Goal: Find specific page/section: Find specific page/section

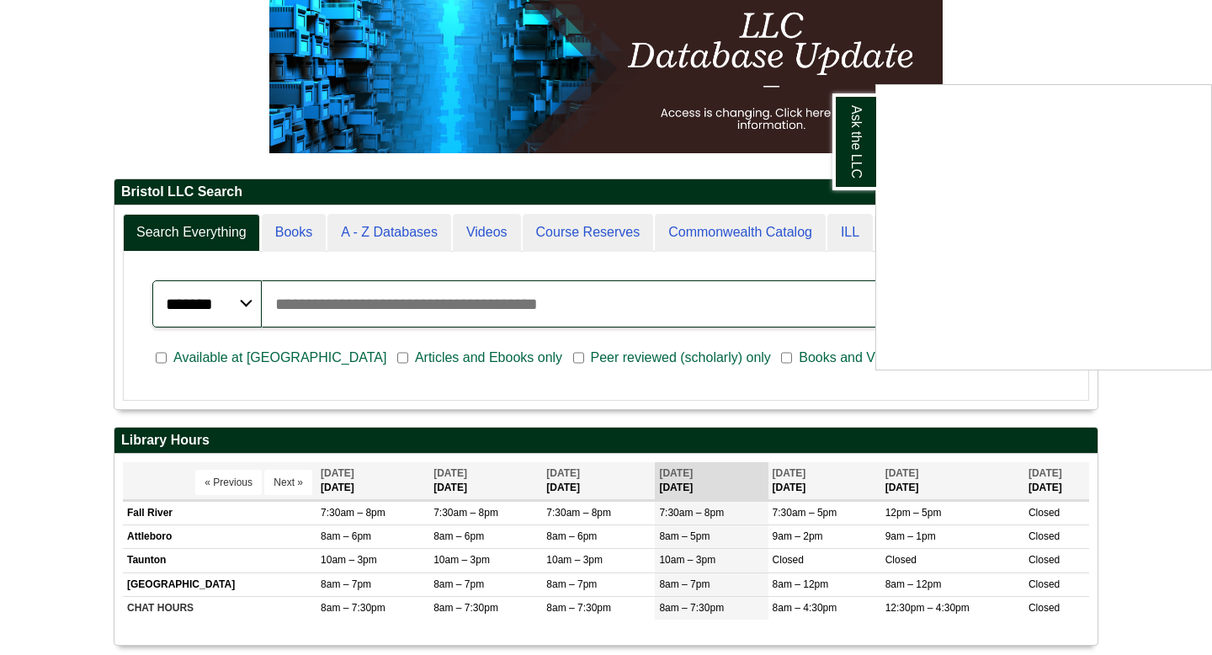
scroll to position [253, 0]
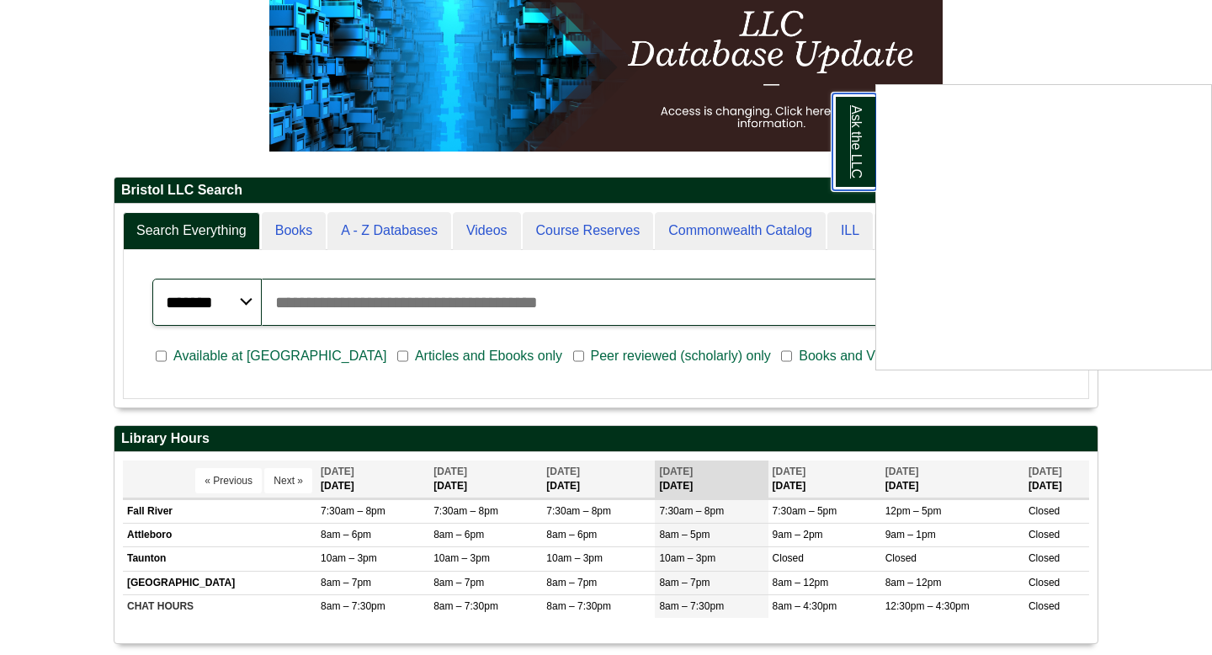
click at [854, 141] on link "Ask the LLC" at bounding box center [855, 141] width 44 height 97
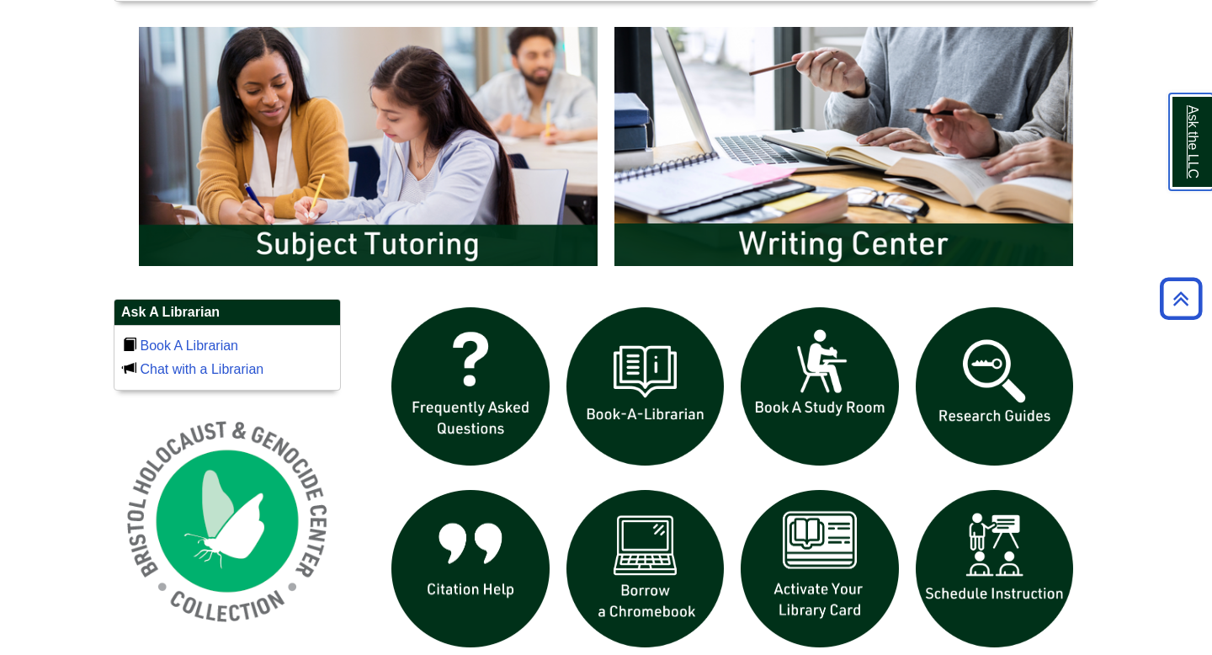
scroll to position [899, 0]
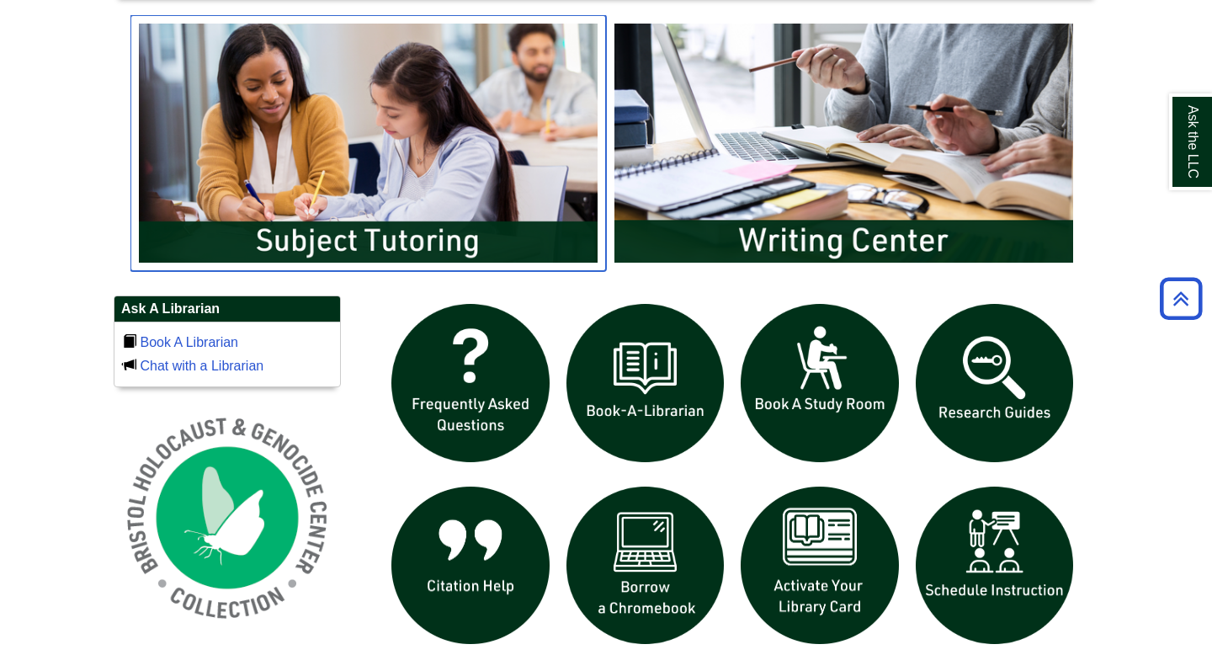
click at [478, 239] on img "slideshow" at bounding box center [369, 143] width 476 height 256
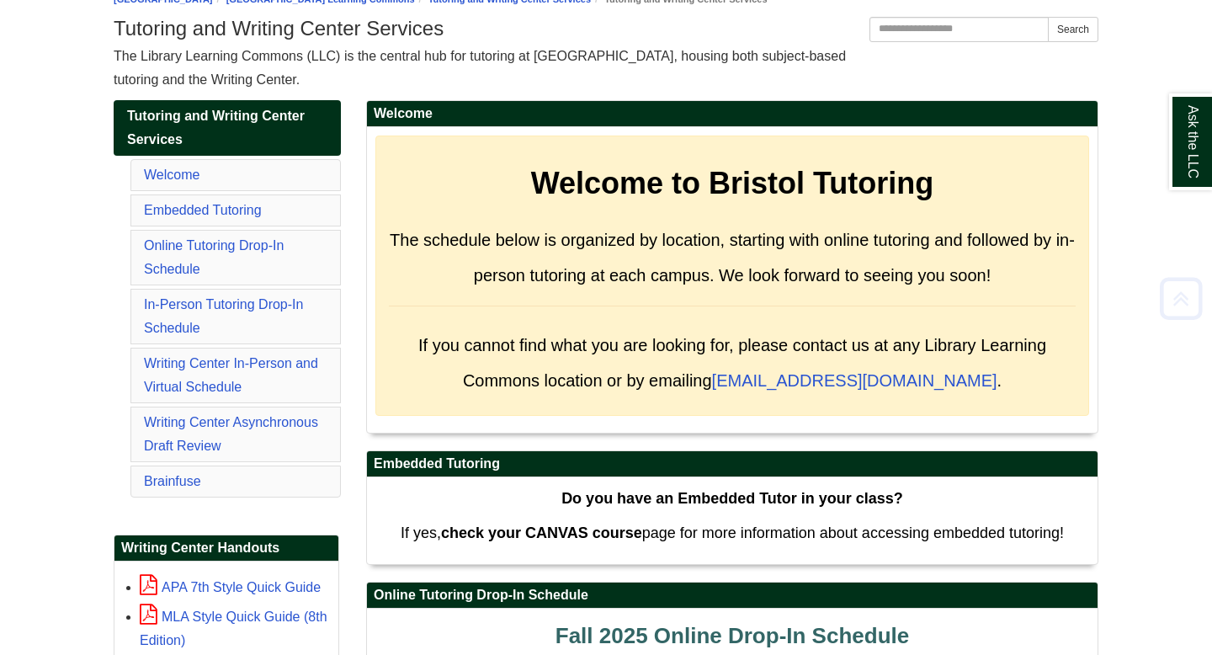
scroll to position [207, 0]
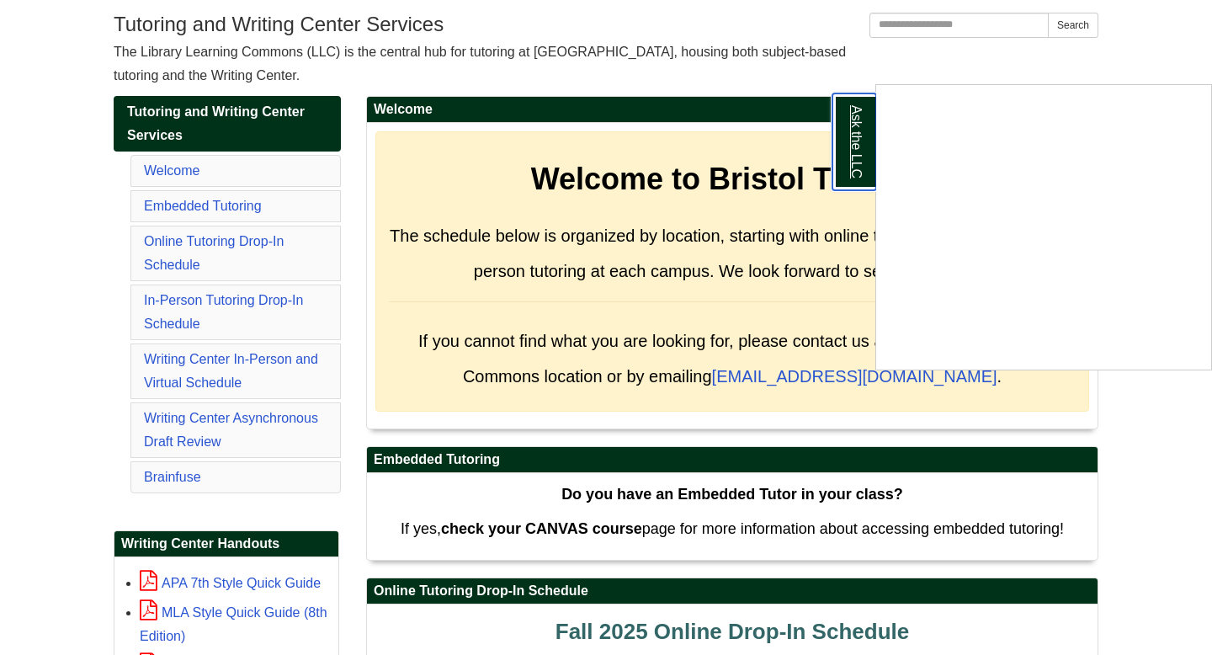
click at [855, 144] on link "Ask the LLC" at bounding box center [855, 141] width 44 height 97
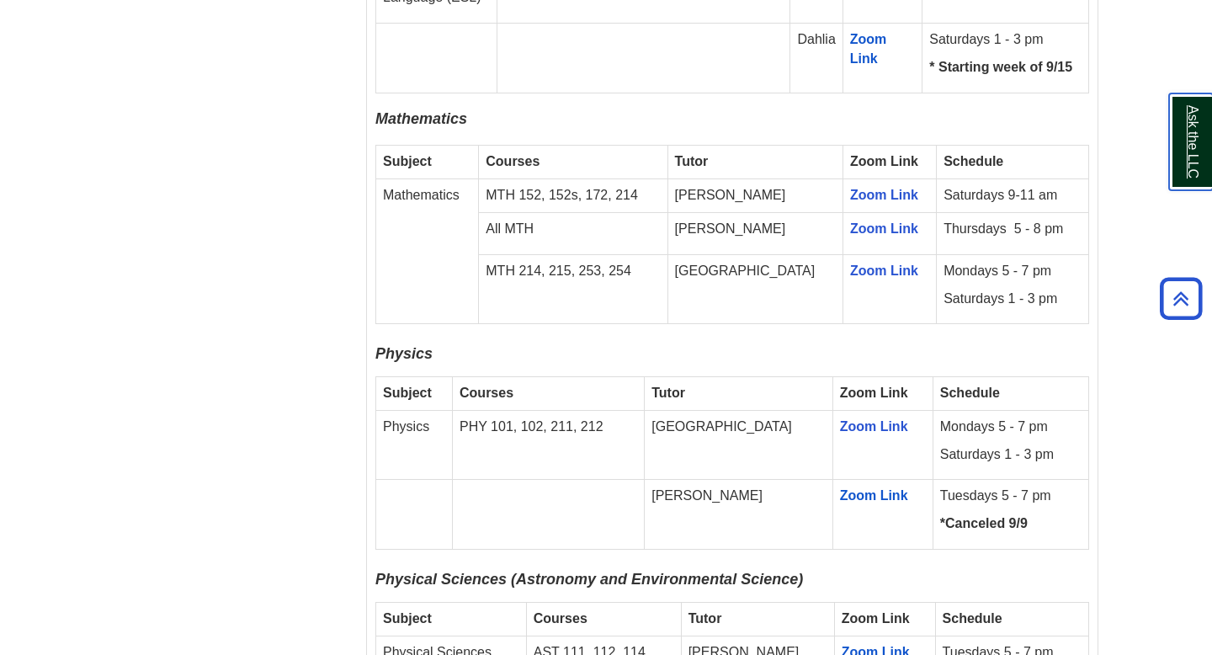
scroll to position [2583, 0]
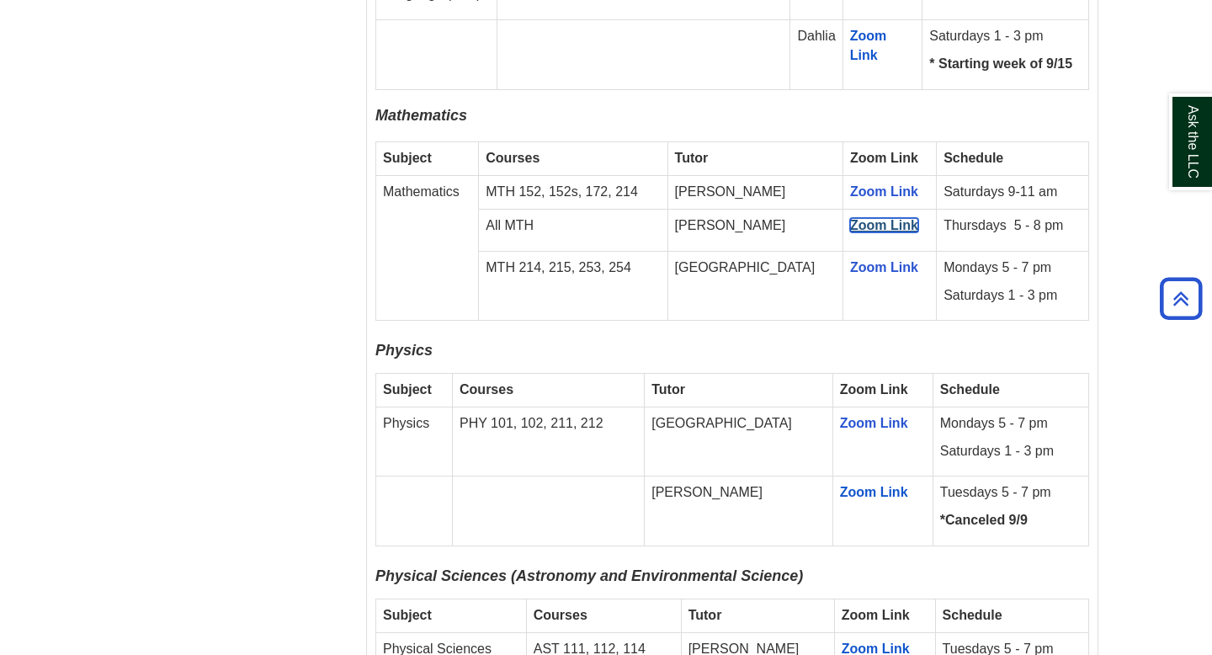
click at [850, 218] on link "Zoom Link" at bounding box center [884, 225] width 68 height 14
